Goal: Information Seeking & Learning: Learn about a topic

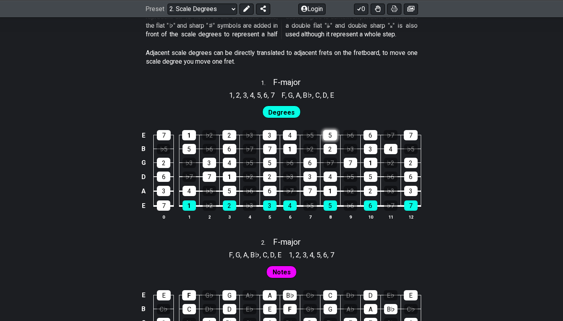
scroll to position [469, 0]
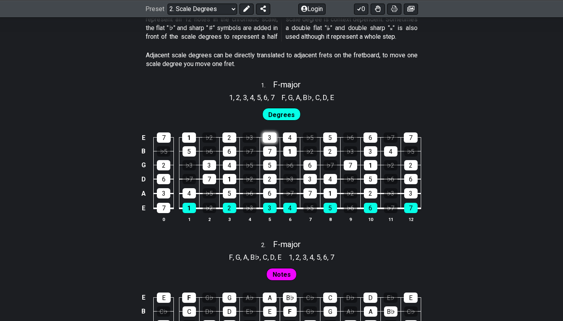
click at [272, 140] on div "3" at bounding box center [270, 137] width 14 height 10
click at [224, 139] on div "2" at bounding box center [230, 137] width 14 height 10
click at [201, 140] on td "♭6" at bounding box center [209, 145] width 20 height 14
click at [185, 142] on div "1" at bounding box center [189, 137] width 14 height 10
click at [167, 141] on div "7" at bounding box center [164, 137] width 14 height 10
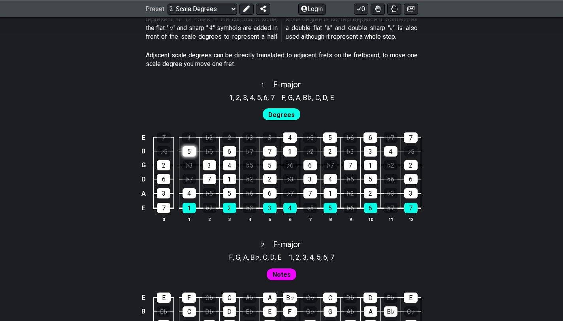
drag, startPoint x: 179, startPoint y: 152, endPoint x: 185, endPoint y: 152, distance: 6.3
click at [179, 152] on tr "G 2 ♭3 3 4 ♭5 5 ♭6 6 ♭7 7 1 ♭2 2" at bounding box center [280, 158] width 282 height 14
click at [186, 152] on div "5" at bounding box center [189, 151] width 13 height 10
drag, startPoint x: 276, startPoint y: 127, endPoint x: 295, endPoint y: 131, distance: 19.8
click at [282, 127] on tr "E 7 1 ♭2 2 ♭3 3 4 ♭5 5 ♭6 6 ♭7 7" at bounding box center [280, 131] width 282 height 14
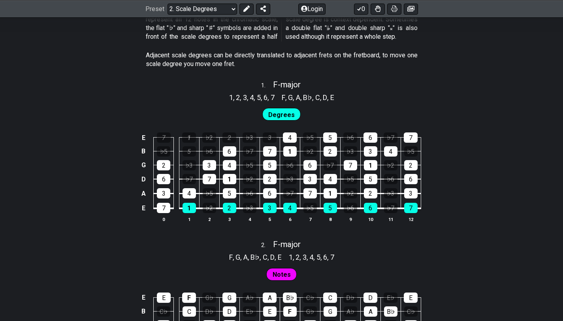
click at [297, 132] on td "4" at bounding box center [290, 131] width 20 height 14
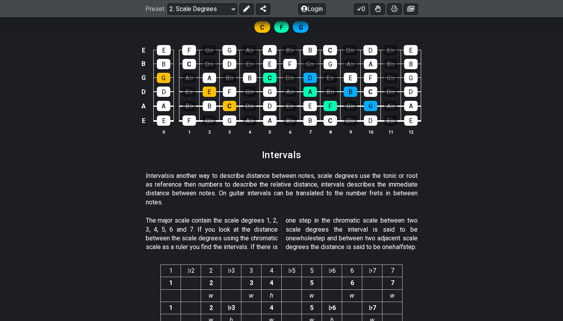
scroll to position [2062, 0]
